Goal: Book appointment/travel/reservation

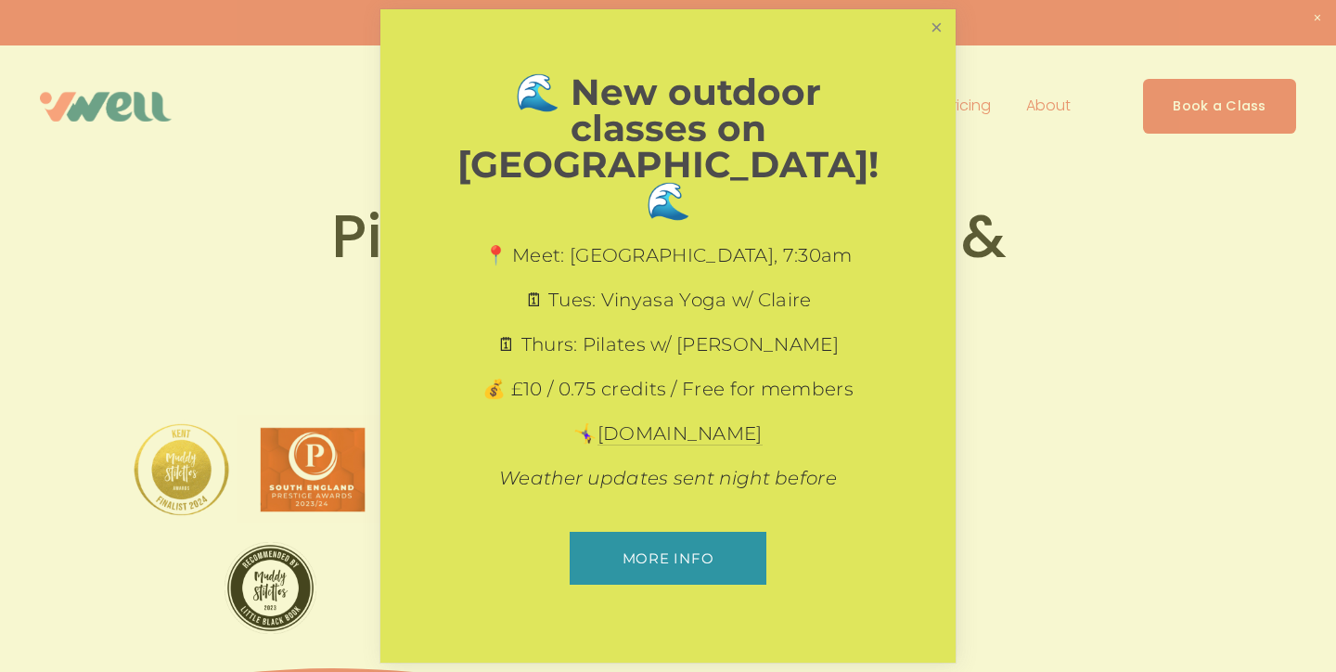
click at [924, 45] on link "Close" at bounding box center [937, 28] width 32 height 32
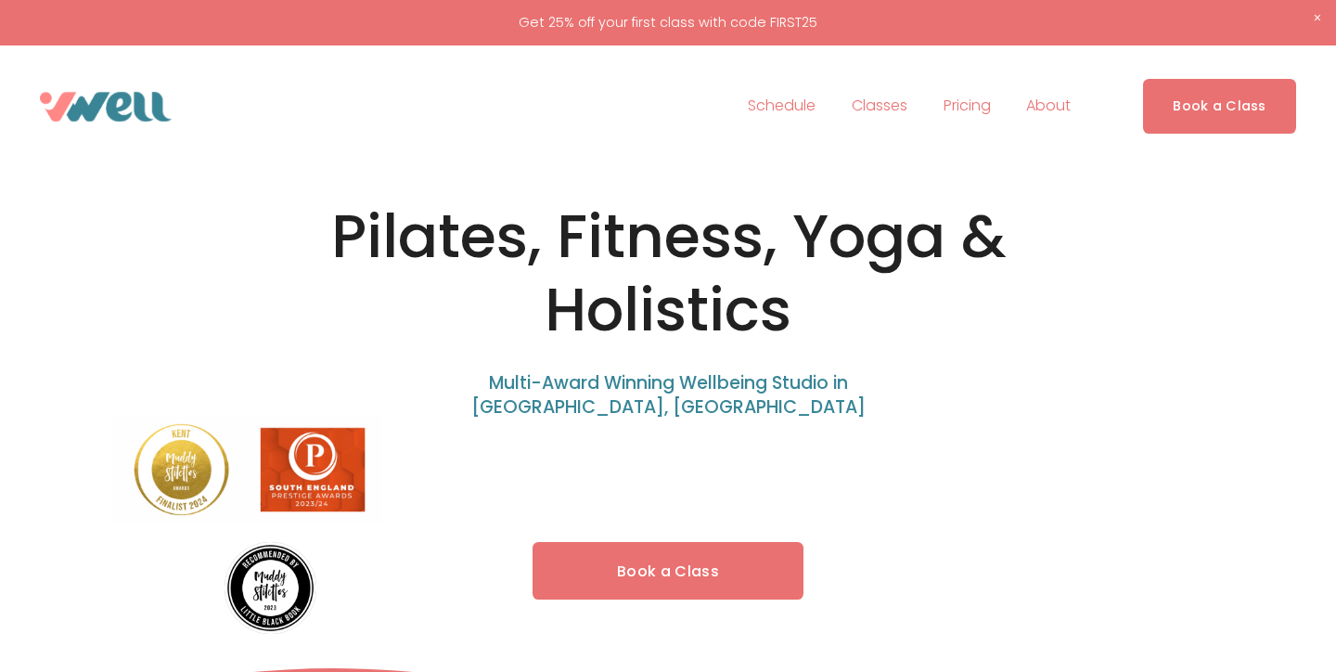
click at [804, 98] on link "Schedule" at bounding box center [782, 107] width 68 height 30
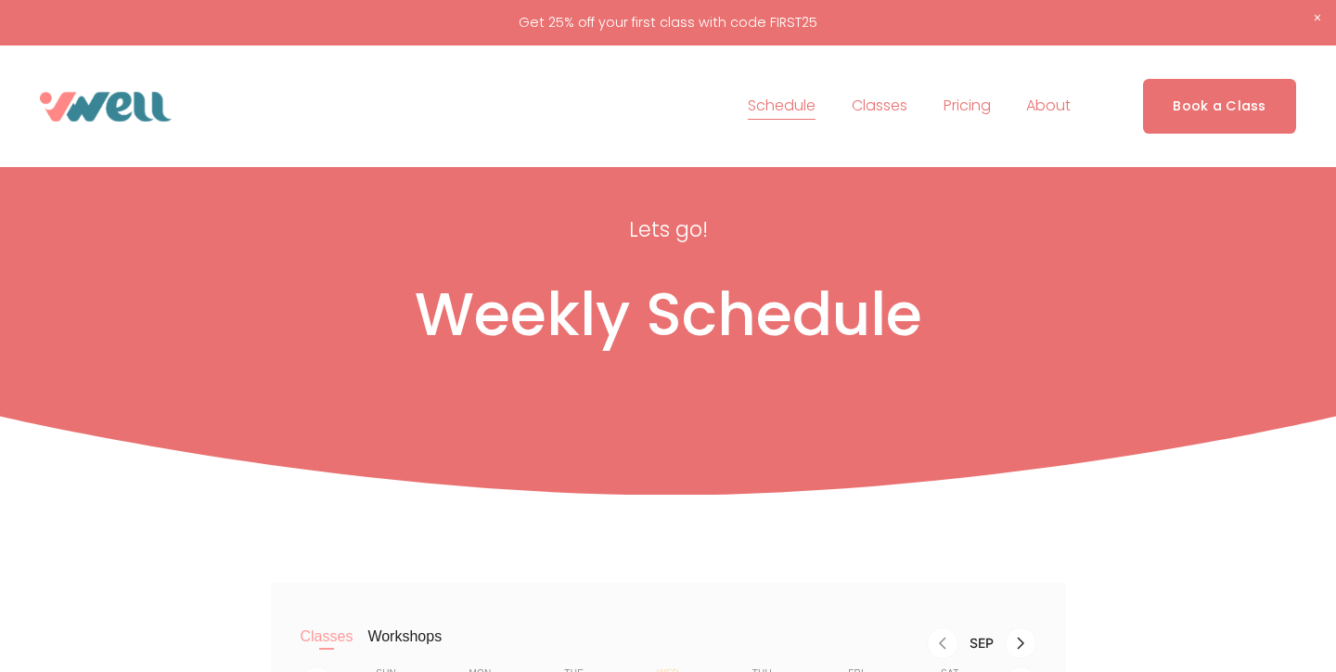
click at [215, 112] on div "Schedule Classes Pilates Yoga Fitness Holistics Private Sessions" at bounding box center [621, 107] width 899 height 30
click at [140, 99] on img at bounding box center [106, 107] width 132 height 30
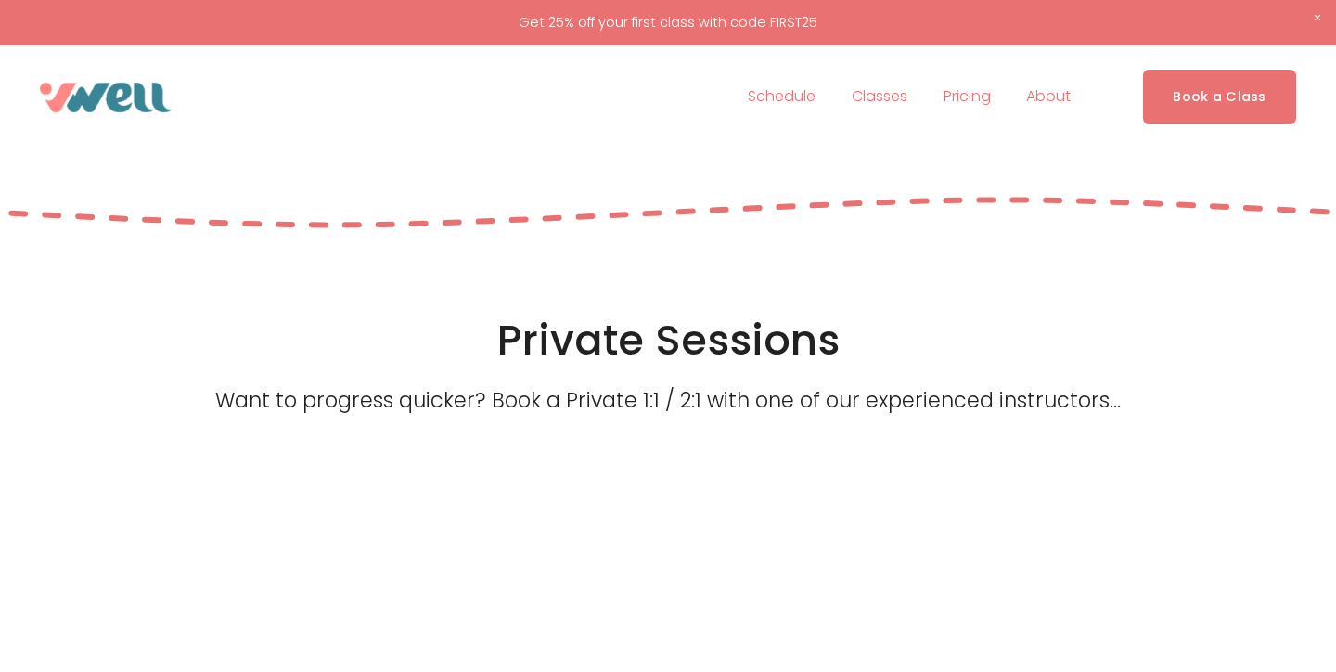
scroll to position [4904, 0]
